Goal: Find specific page/section: Find specific page/section

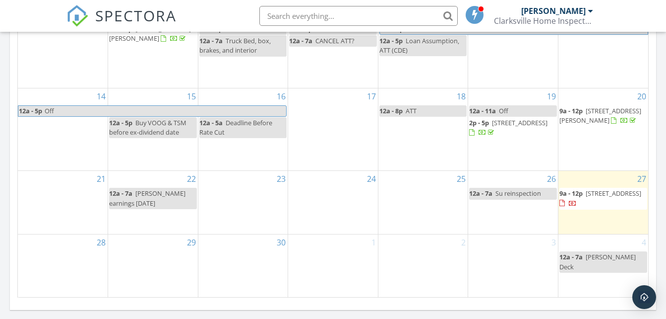
scroll to position [694, 0]
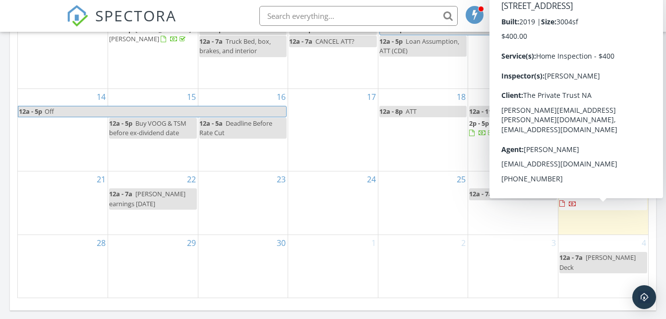
click at [577, 198] on span "9a - 12p" at bounding box center [571, 193] width 23 height 9
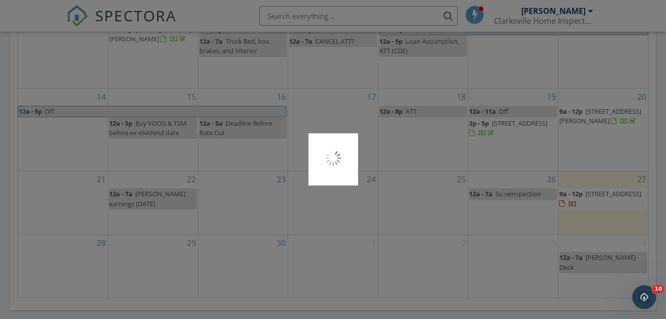
scroll to position [0, 0]
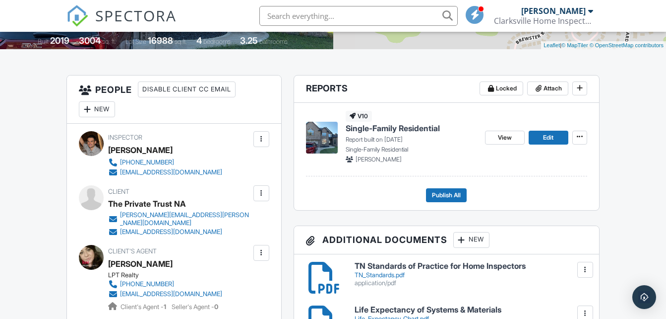
click at [371, 129] on span "Single-Family Residential" at bounding box center [393, 128] width 94 height 11
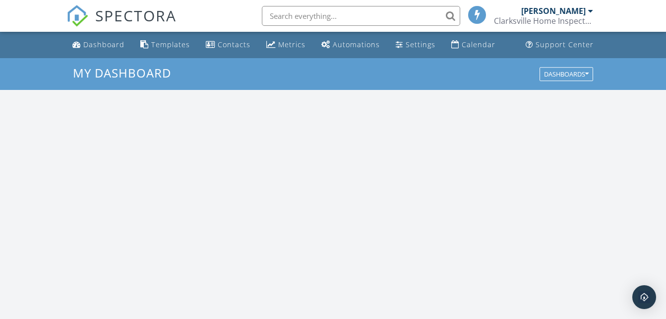
scroll to position [918, 682]
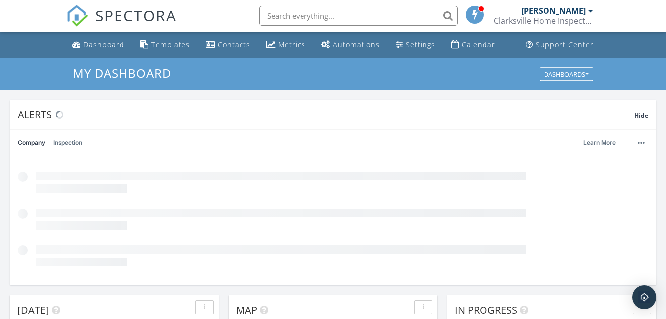
click at [321, 10] on input "text" at bounding box center [359, 16] width 198 height 20
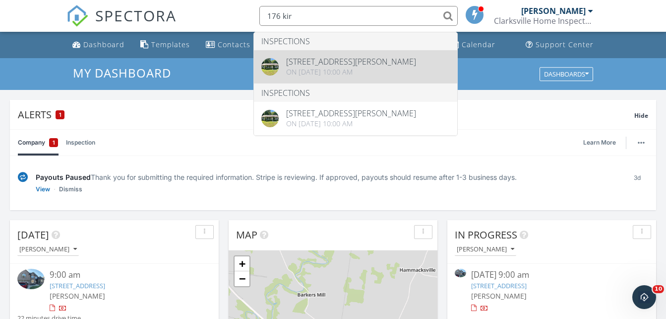
type input "176 kir"
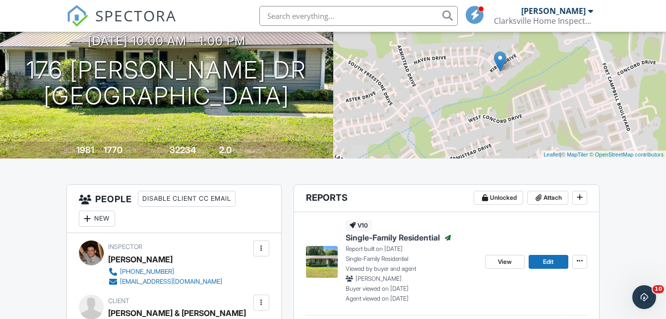
click at [395, 236] on span "Single-Family Residential" at bounding box center [393, 237] width 94 height 11
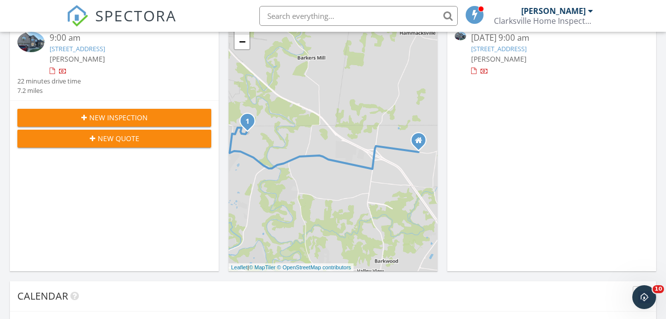
scroll to position [236, 0]
click at [395, 23] on input "text" at bounding box center [359, 16] width 198 height 20
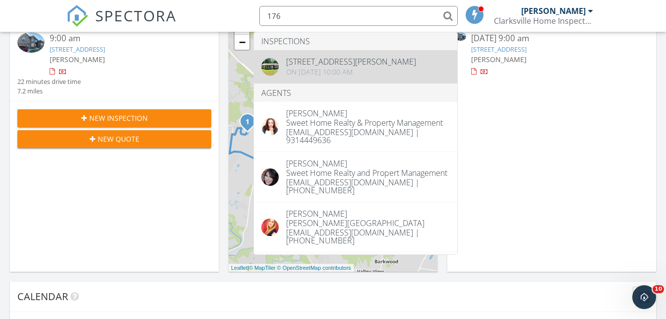
type input "176"
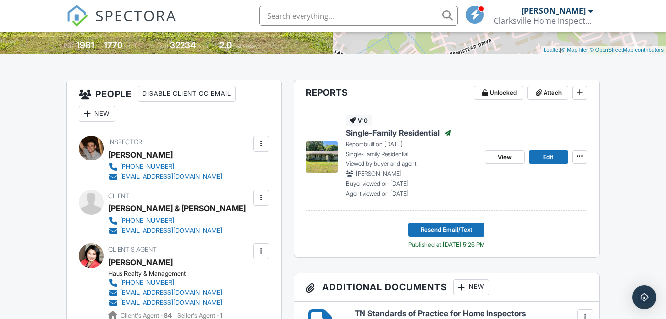
click at [379, 125] on div "v10 Single-Family Residential Published Report built on [DATE] Single-Family Re…" at bounding box center [411, 156] width 131 height 82
click at [379, 133] on span "Single-Family Residential" at bounding box center [393, 132] width 94 height 11
